Goal: Task Accomplishment & Management: Complete application form

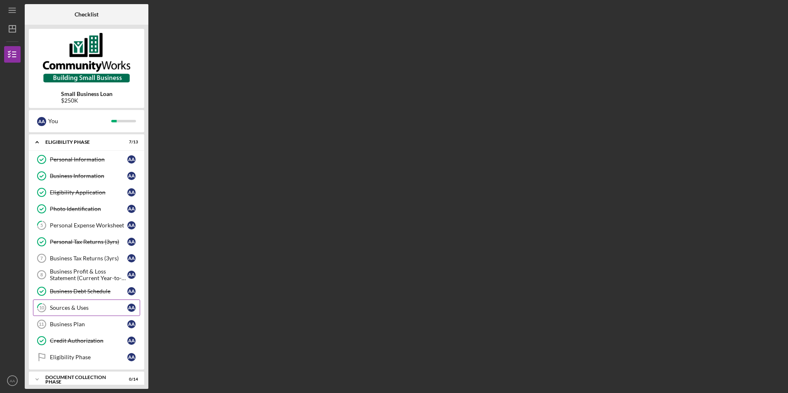
click at [73, 309] on div "Sources & Uses" at bounding box center [89, 308] width 78 height 7
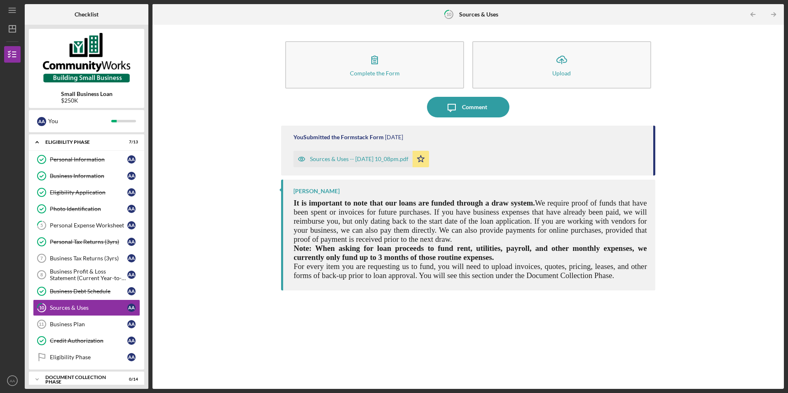
click at [355, 157] on div "Sources & Uses -- [DATE] 10_08pm.pdf" at bounding box center [359, 159] width 99 height 7
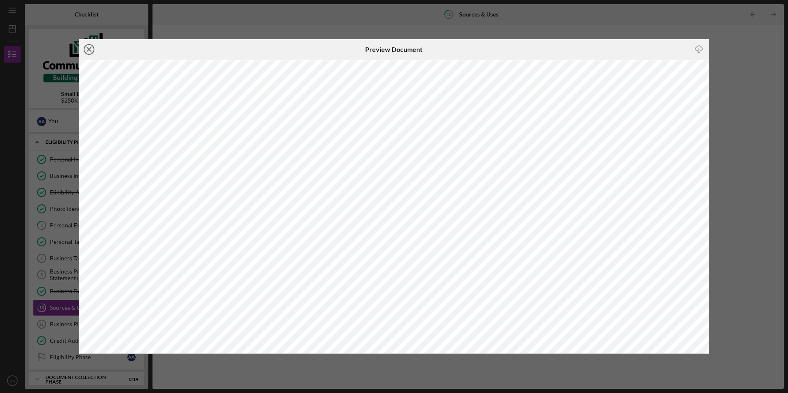
click at [89, 47] on icon "Icon/Close" at bounding box center [89, 49] width 21 height 21
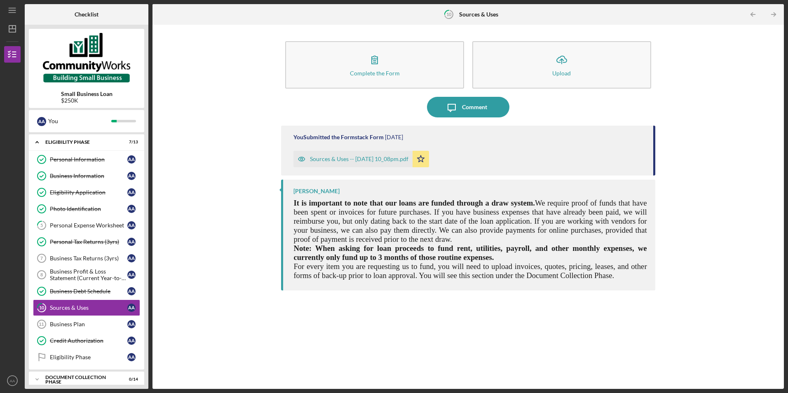
click at [429, 158] on icon "Icon/Star" at bounding box center [421, 159] width 16 height 16
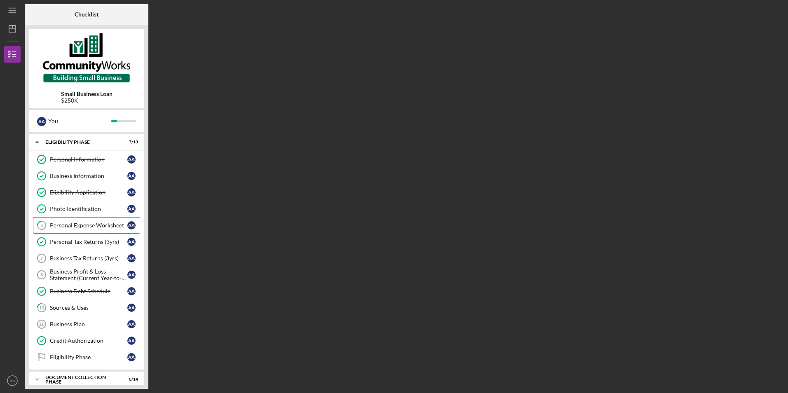
click at [101, 230] on link "5 Personal Expense Worksheet A A" at bounding box center [86, 225] width 107 height 16
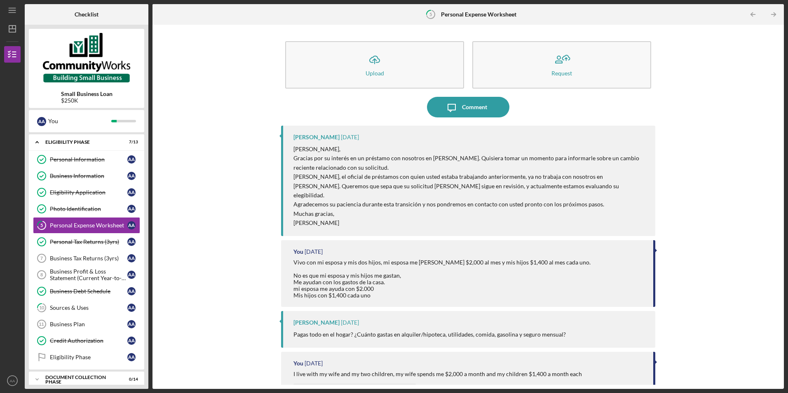
click at [341, 137] on time "[DATE]" at bounding box center [350, 137] width 18 height 7
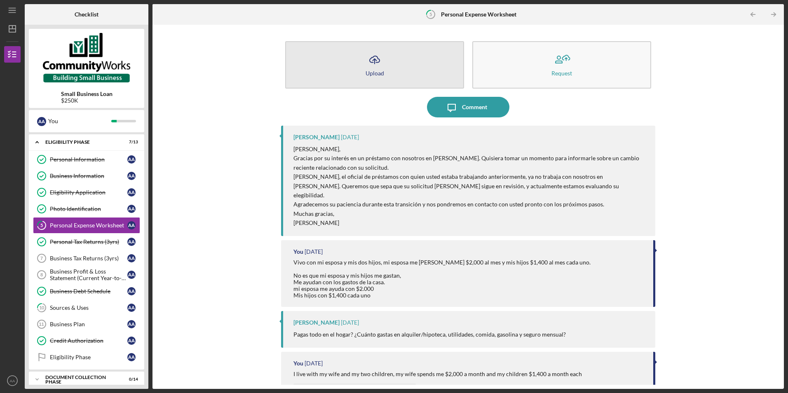
click at [376, 71] on div "Upload" at bounding box center [375, 73] width 19 height 6
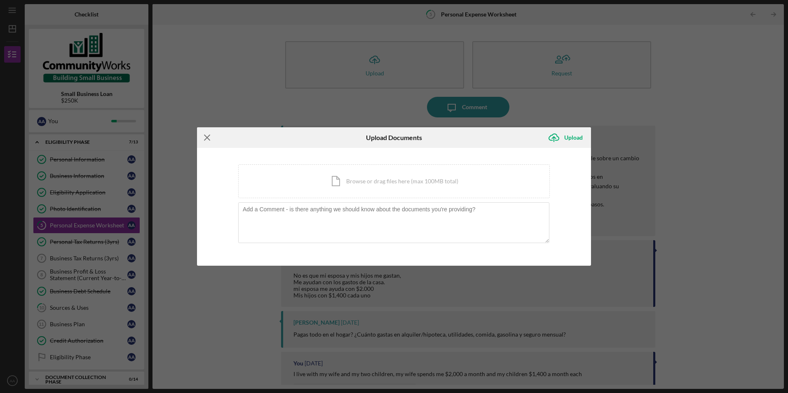
click at [210, 136] on line at bounding box center [207, 137] width 5 height 5
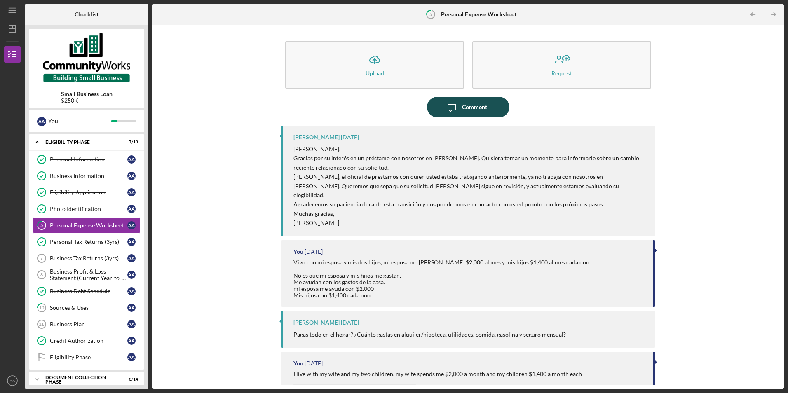
click at [468, 108] on div "Comment" at bounding box center [474, 107] width 25 height 21
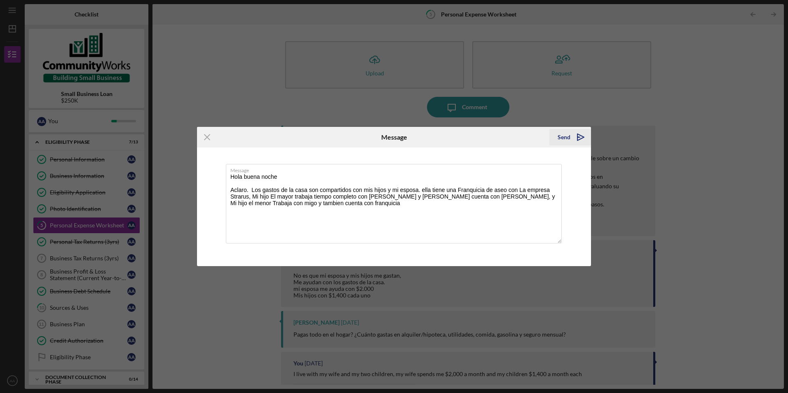
type textarea "Hola buena noche Aclaro. Los gastos de la casa son compartidos con mis hijos y …"
click at [580, 136] on icon "Icon/icon-invite-send" at bounding box center [581, 137] width 21 height 21
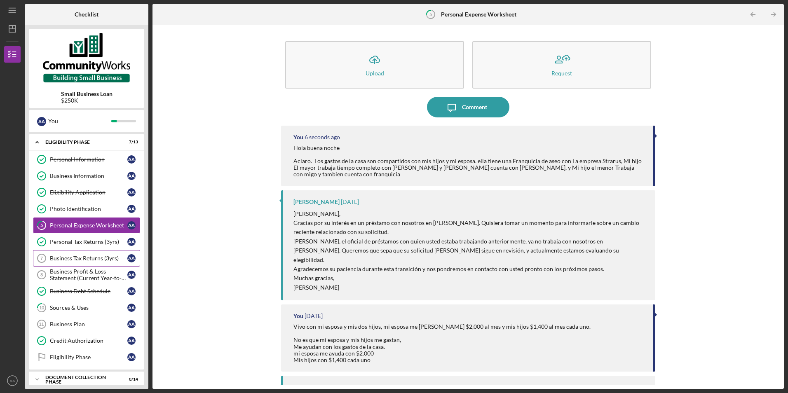
click at [91, 260] on div "Business Tax Returns (3yrs)" at bounding box center [89, 258] width 78 height 7
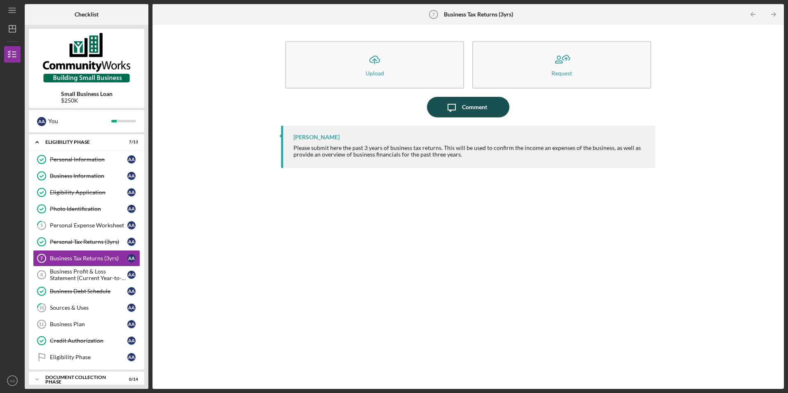
click at [466, 108] on div "Comment" at bounding box center [474, 107] width 25 height 21
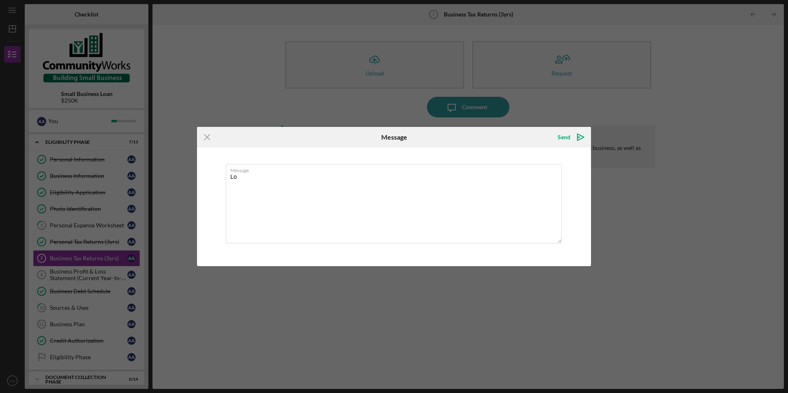
type textarea "L"
type textarea "las copia de los taxes fueron entrgados directamente al Jefe de Miguel, si en s…"
click at [568, 137] on div "Send" at bounding box center [564, 137] width 13 height 16
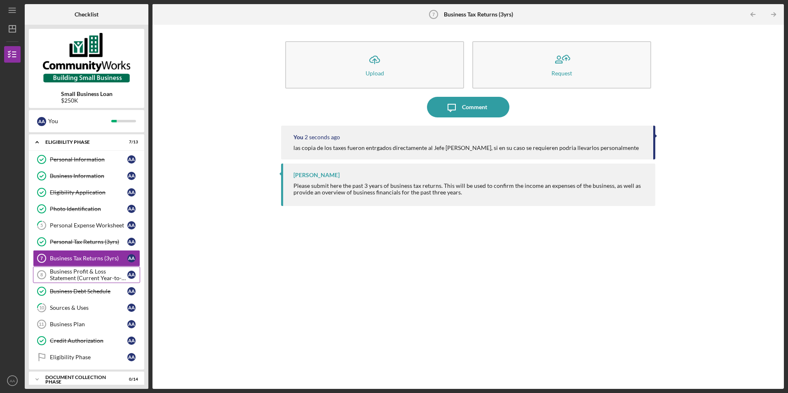
click at [59, 278] on div "Business Profit & Loss Statement (Current Year-to-Date)" at bounding box center [89, 274] width 78 height 13
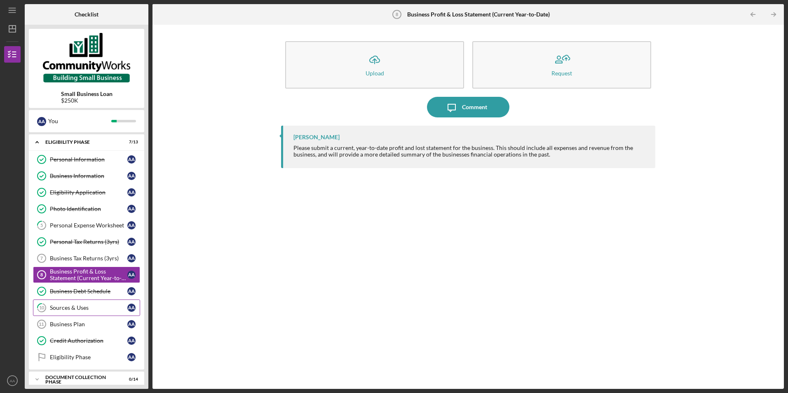
click at [80, 300] on link "10 Sources & Uses A A" at bounding box center [86, 308] width 107 height 16
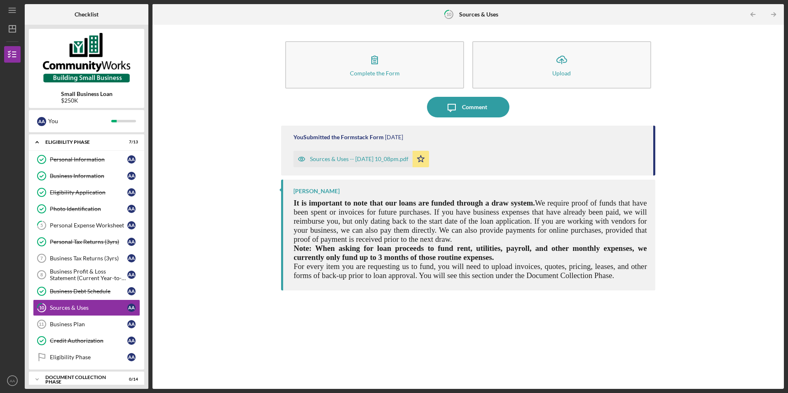
click at [388, 157] on div "Sources & Uses -- [DATE] 10_08pm.pdf" at bounding box center [359, 159] width 99 height 7
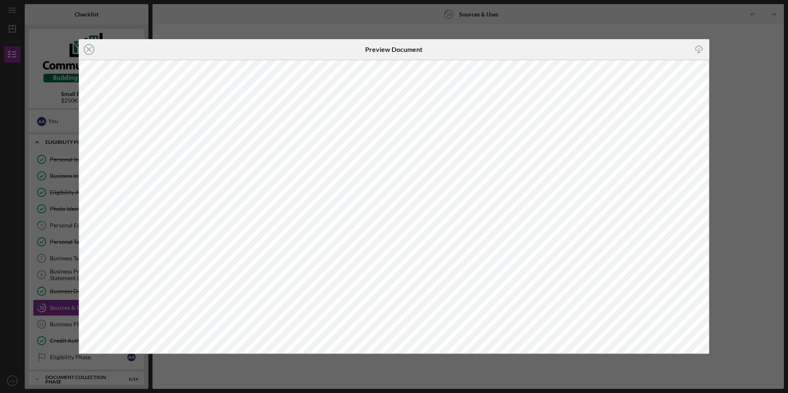
click at [698, 47] on icon "Icon/Download" at bounding box center [699, 49] width 19 height 19
click at [752, 61] on div "Icon/Close Preview Document Icon/Download" at bounding box center [394, 196] width 788 height 393
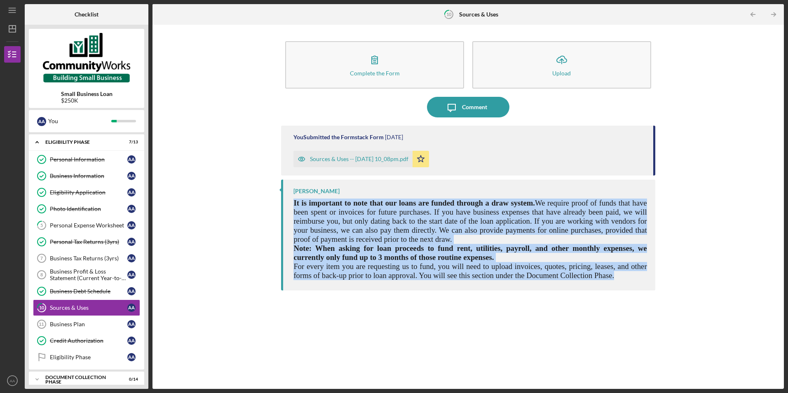
drag, startPoint x: 293, startPoint y: 205, endPoint x: 614, endPoint y: 277, distance: 329.1
click at [614, 277] on div "Miguel Ortiz-Aldana It is important to note that our loans are funded through a…" at bounding box center [468, 235] width 374 height 111
copy div "It is important to note that our loans are funded through a draw system. We req…"
click at [88, 324] on div "Business Plan" at bounding box center [89, 324] width 78 height 7
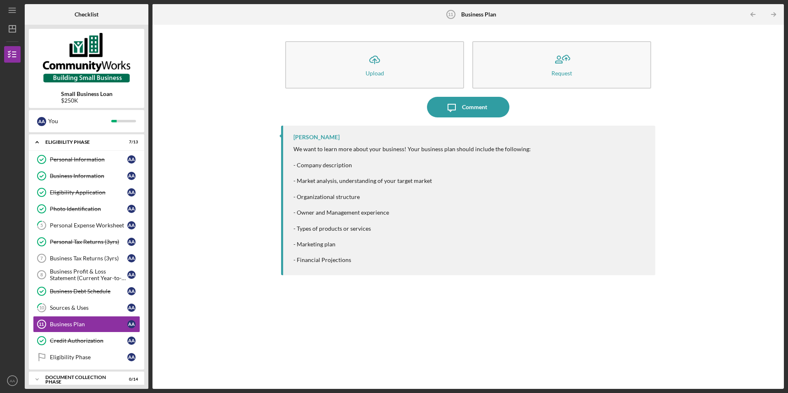
click at [73, 100] on div "$250K" at bounding box center [87, 100] width 52 height 7
click at [74, 100] on div "$250K" at bounding box center [87, 100] width 52 height 7
drag, startPoint x: 74, startPoint y: 100, endPoint x: 58, endPoint y: 123, distance: 27.6
click at [58, 123] on div "You" at bounding box center [79, 121] width 63 height 14
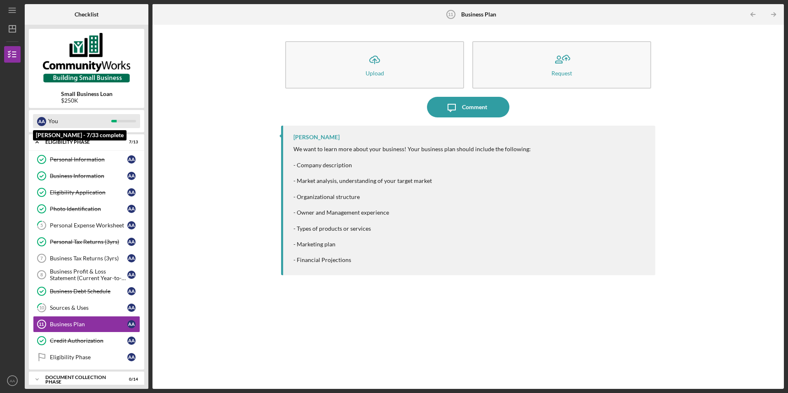
click at [52, 122] on div "You" at bounding box center [79, 121] width 63 height 14
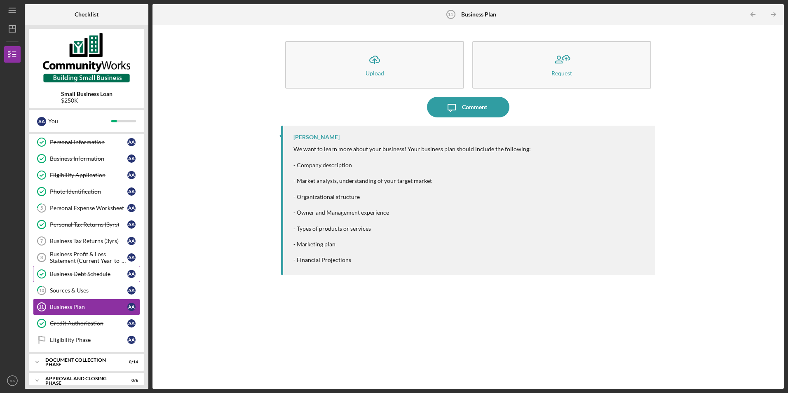
scroll to position [26, 0]
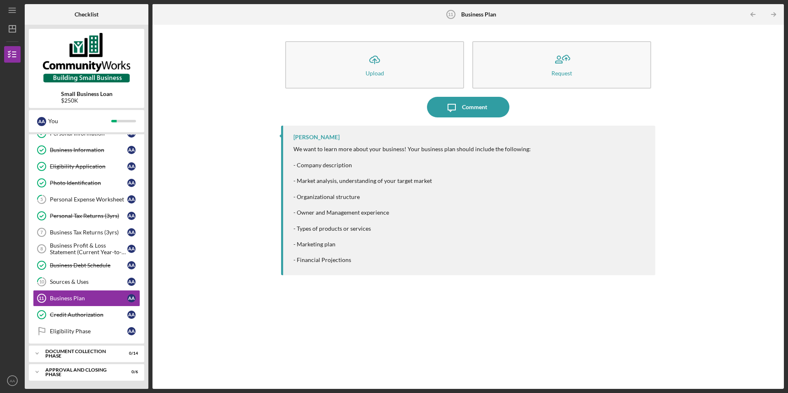
click at [208, 226] on div "Icon/Upload Upload Request Icon/Message Comment Miguel Ortiz-Aldana We want to …" at bounding box center [468, 207] width 623 height 356
click at [87, 278] on link "10 Sources & Uses A A" at bounding box center [86, 282] width 107 height 16
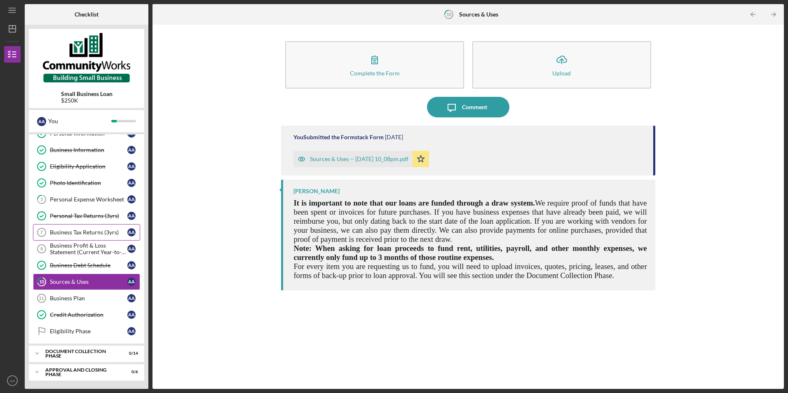
click at [101, 235] on div "Business Tax Returns (3yrs)" at bounding box center [89, 232] width 78 height 7
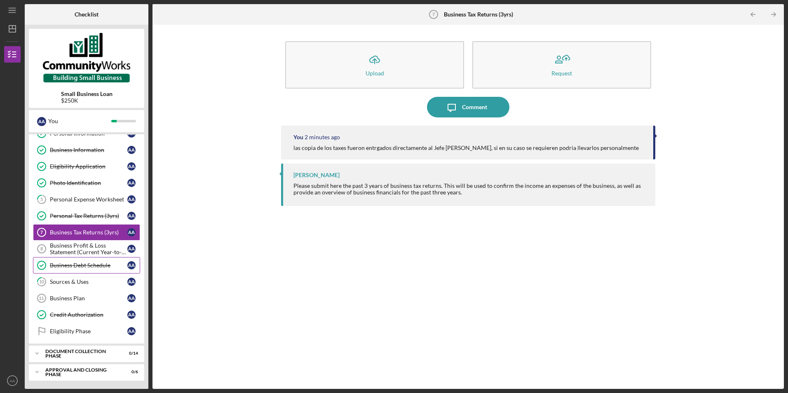
click at [93, 271] on link "Business Debt Schedule Business Debt Schedule A A" at bounding box center [86, 265] width 107 height 16
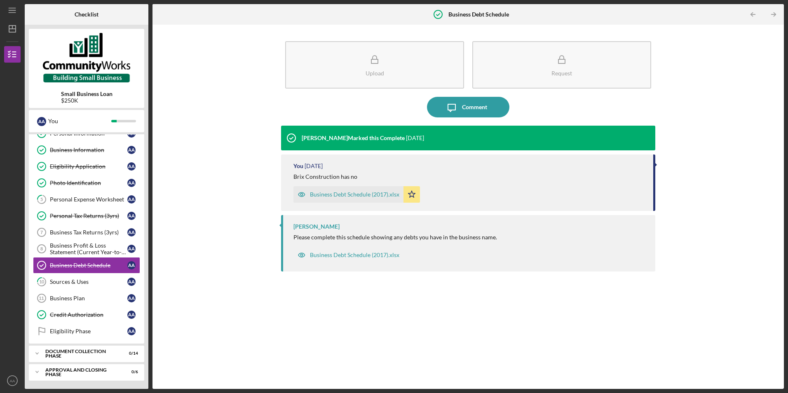
click at [323, 165] on time "[DATE]" at bounding box center [314, 166] width 18 height 7
click at [332, 194] on div "Business Debt Schedule (2017).xlsx" at bounding box center [354, 194] width 89 height 7
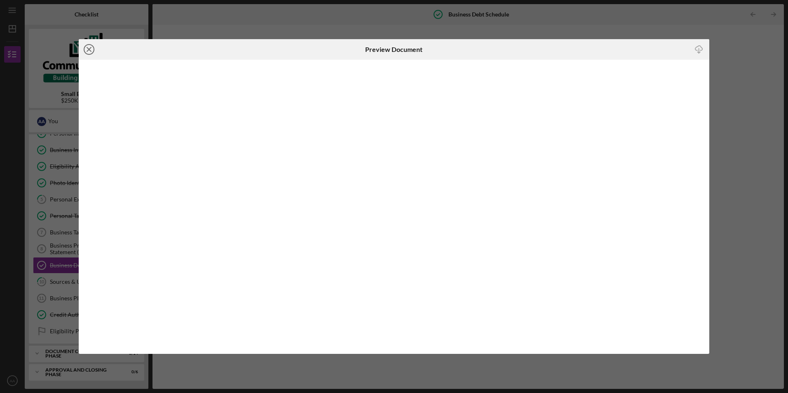
click at [93, 52] on icon "Icon/Close" at bounding box center [89, 49] width 21 height 21
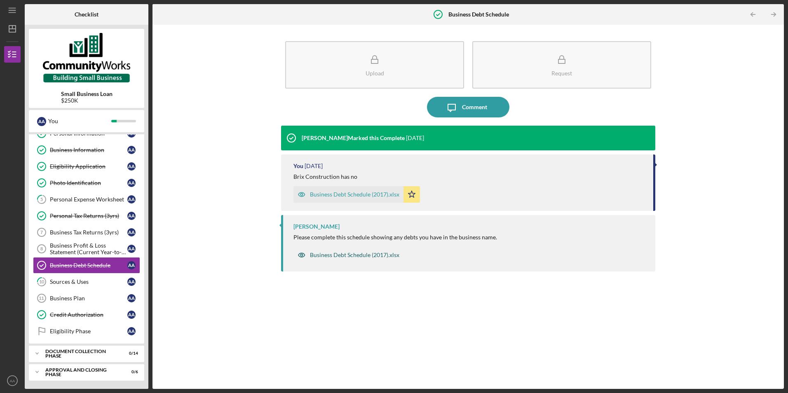
click at [360, 257] on div "Business Debt Schedule (2017).xlsx" at bounding box center [354, 255] width 89 height 7
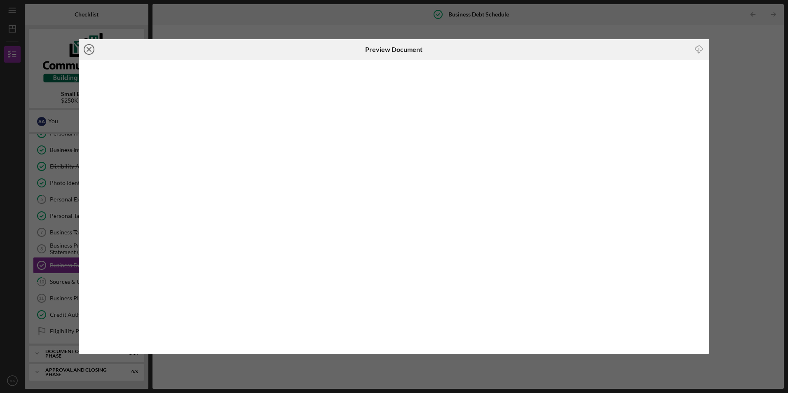
click at [89, 48] on icon "Icon/Close" at bounding box center [89, 49] width 21 height 21
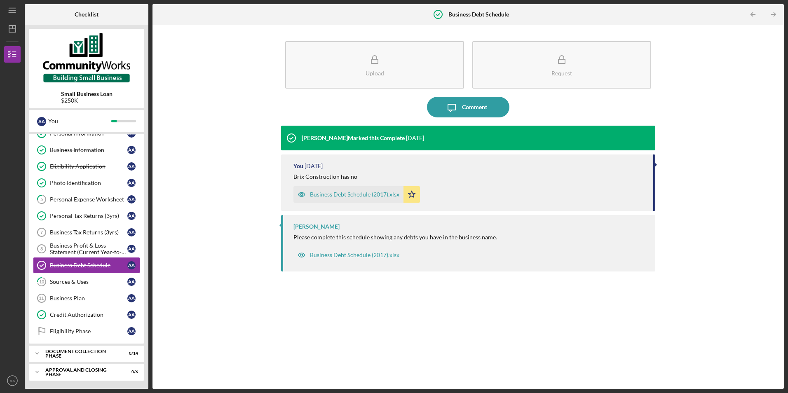
click at [240, 258] on div "Upload Request Icon/Message Comment Miguel Ortiz-Aldana Marked this Complete 4 …" at bounding box center [468, 207] width 623 height 356
click at [85, 300] on div "Business Plan" at bounding box center [89, 298] width 78 height 7
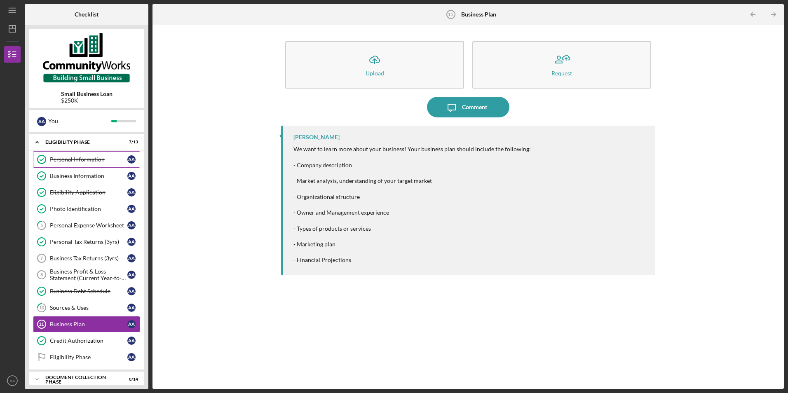
click at [96, 162] on div "Personal Information" at bounding box center [89, 159] width 78 height 7
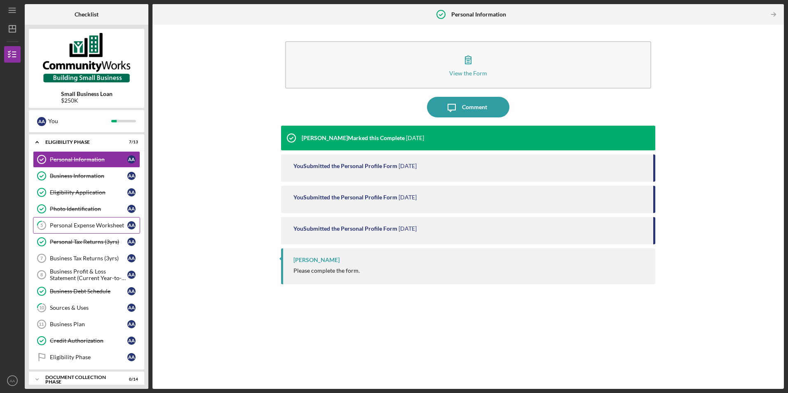
click at [88, 231] on link "5 Personal Expense Worksheet A A" at bounding box center [86, 225] width 107 height 16
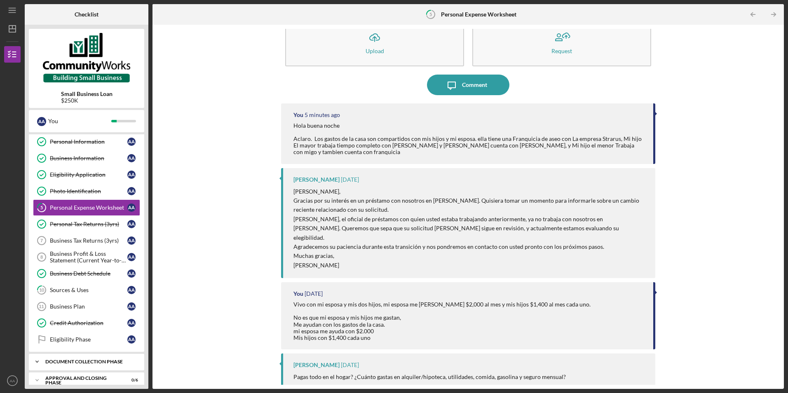
scroll to position [26, 0]
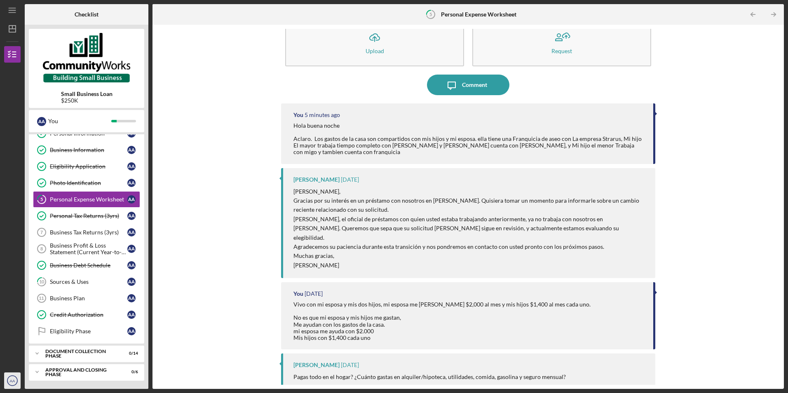
click at [15, 380] on icon "AA" at bounding box center [12, 381] width 16 height 21
click at [29, 361] on link "Logout" at bounding box center [50, 361] width 91 height 17
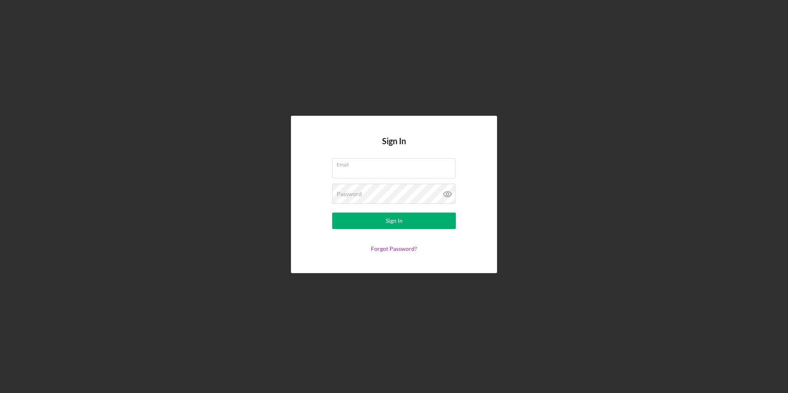
type input "info@brixconstructionllc.com"
